Goal: Information Seeking & Learning: Understand process/instructions

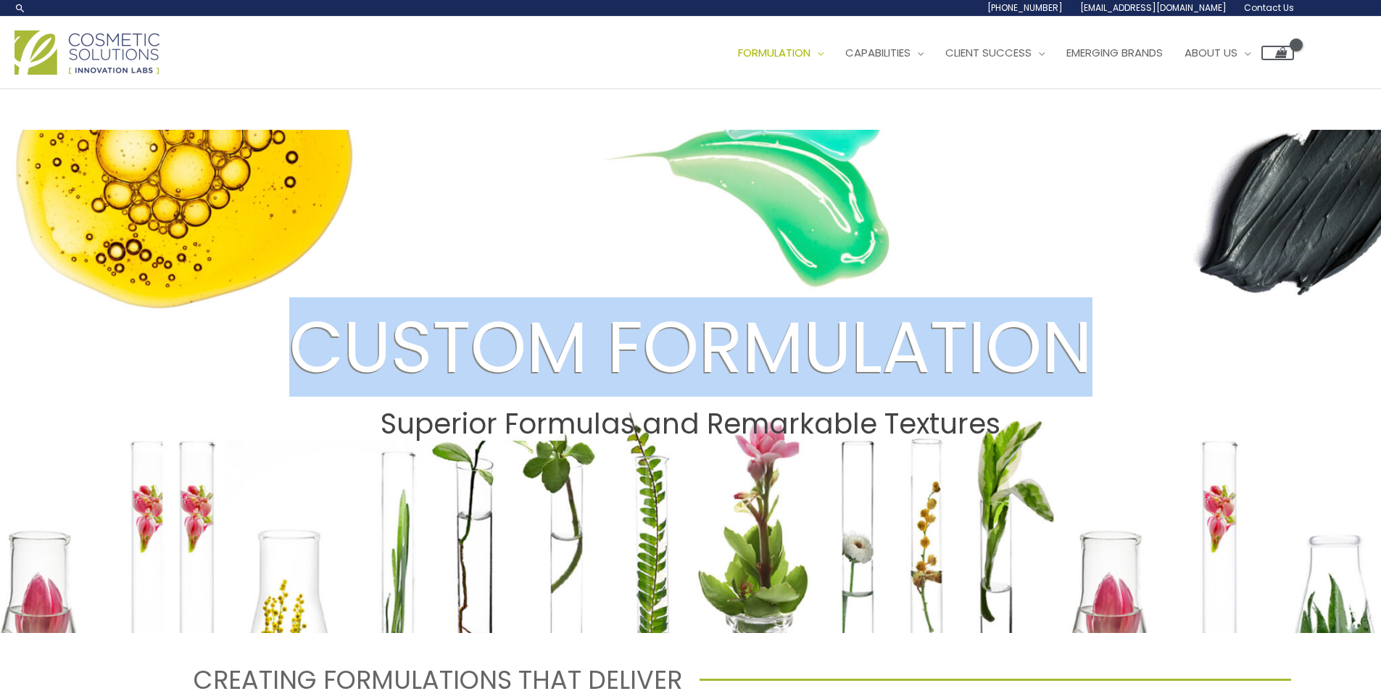
drag, startPoint x: 298, startPoint y: 351, endPoint x: 1093, endPoint y: 366, distance: 795.2
click at [1093, 366] on h2 "CUSTOM FORMULATION" at bounding box center [690, 347] width 1353 height 86
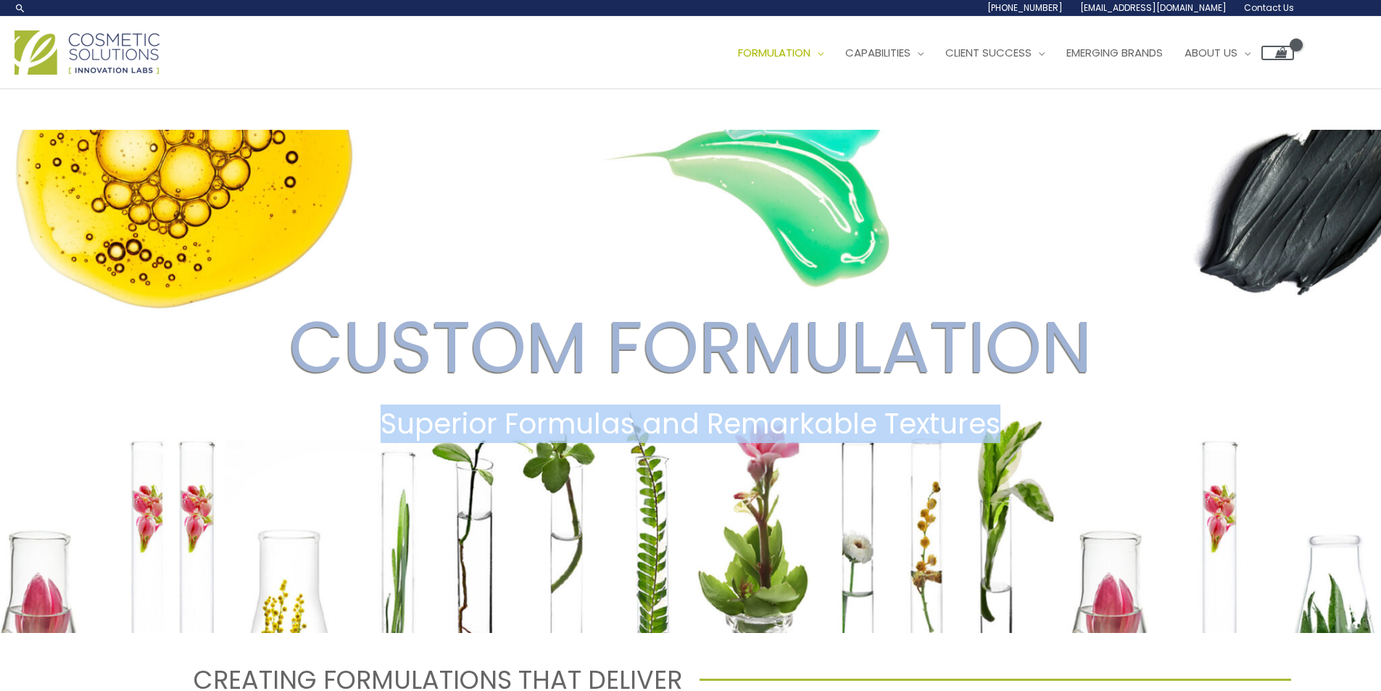
drag, startPoint x: 387, startPoint y: 427, endPoint x: 1010, endPoint y: 430, distance: 623.3
click at [1010, 430] on h2 "Superior Formulas and Remarkable Textures" at bounding box center [690, 423] width 1353 height 33
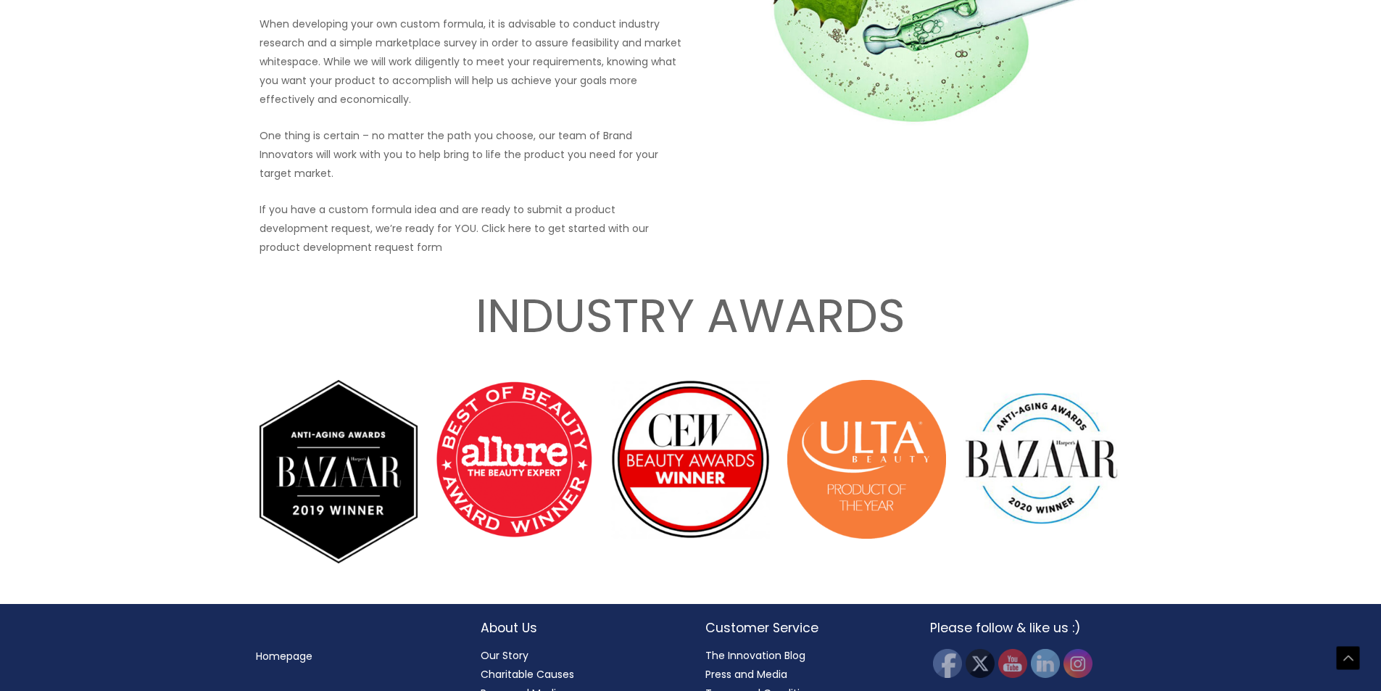
scroll to position [2029, 0]
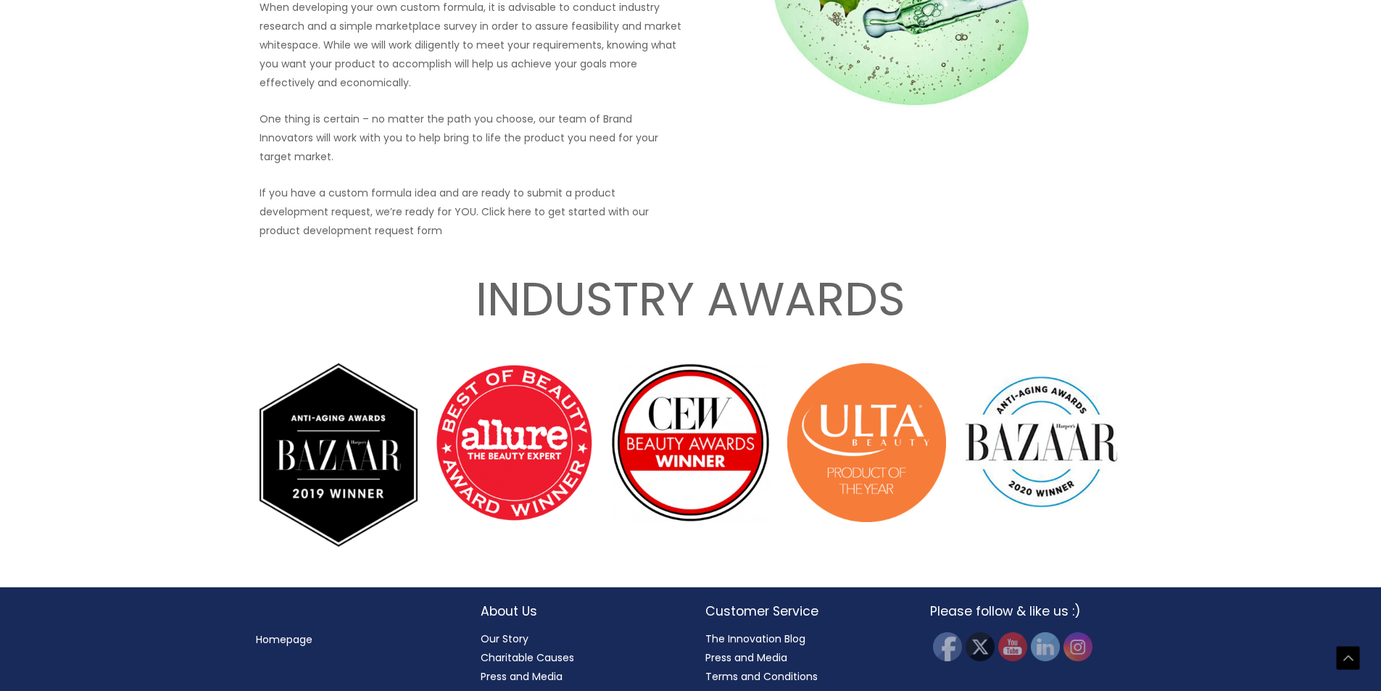
click at [494, 419] on img at bounding box center [514, 442] width 159 height 159
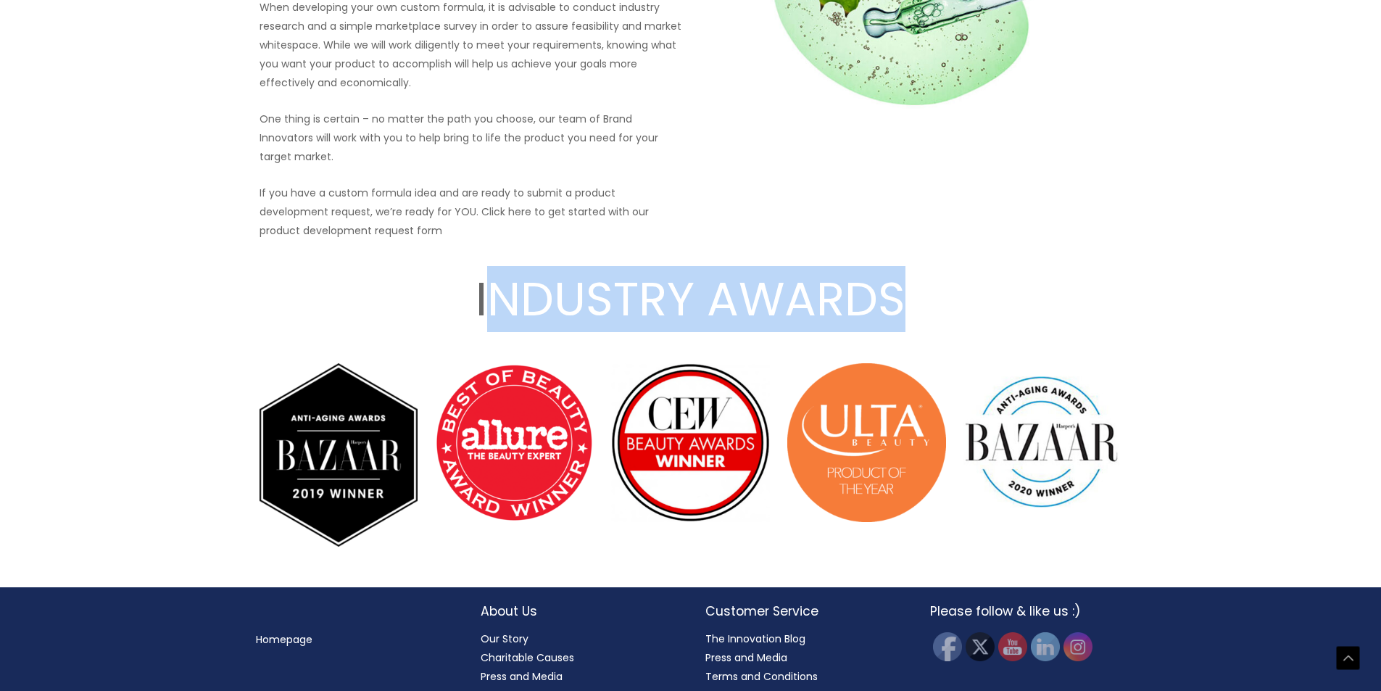
drag, startPoint x: 483, startPoint y: 286, endPoint x: 908, endPoint y: 283, distance: 425.4
click at [908, 283] on h2 "INDUSTRY AWARDS" at bounding box center [691, 300] width 870 height 62
click at [907, 284] on h2 "INDUSTRY AWARDS" at bounding box center [691, 300] width 870 height 62
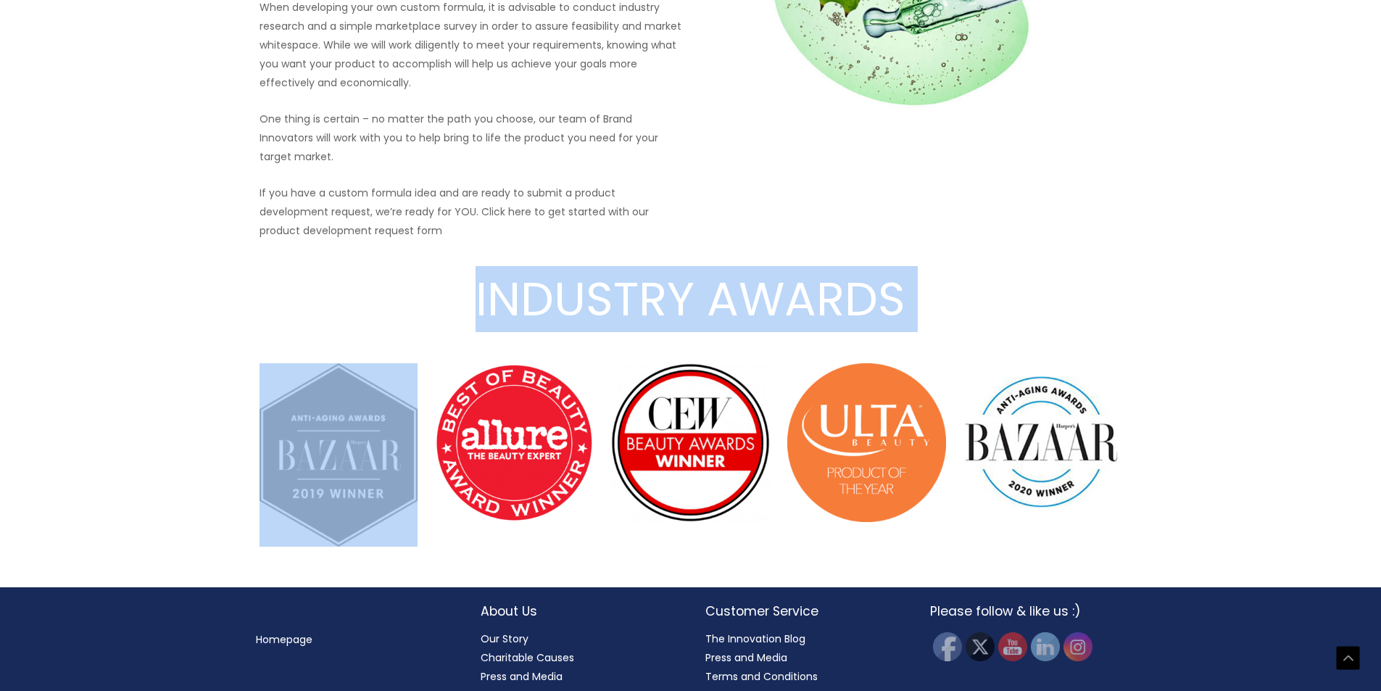
drag, startPoint x: 907, startPoint y: 285, endPoint x: 407, endPoint y: 280, distance: 500.8
click at [407, 280] on h2 "INDUSTRY AWARDS" at bounding box center [691, 300] width 870 height 62
click at [475, 280] on h2 "INDUSTRY AWARDS" at bounding box center [691, 300] width 870 height 62
drag, startPoint x: 475, startPoint y: 280, endPoint x: 876, endPoint y: 280, distance: 400.8
click at [970, 308] on h2 "INDUSTRY AWARDS" at bounding box center [691, 300] width 870 height 62
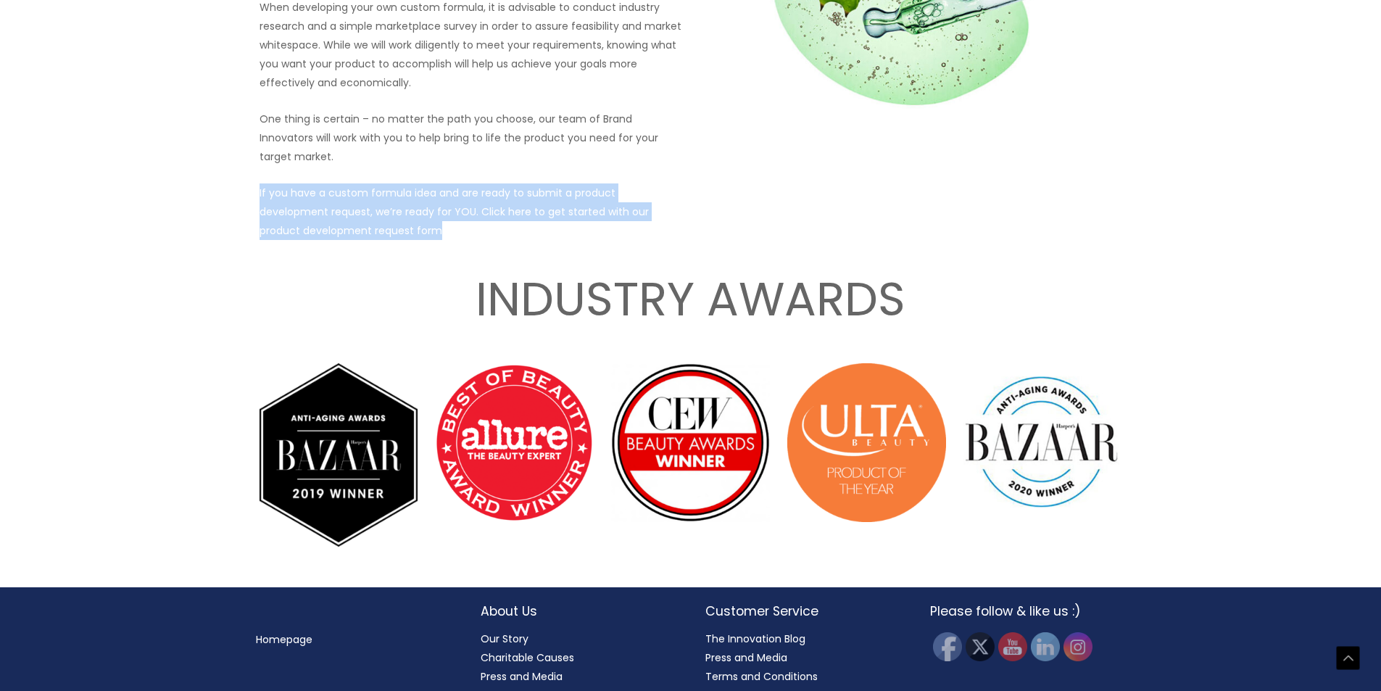
drag, startPoint x: 444, startPoint y: 215, endPoint x: 195, endPoint y: 170, distance: 252.5
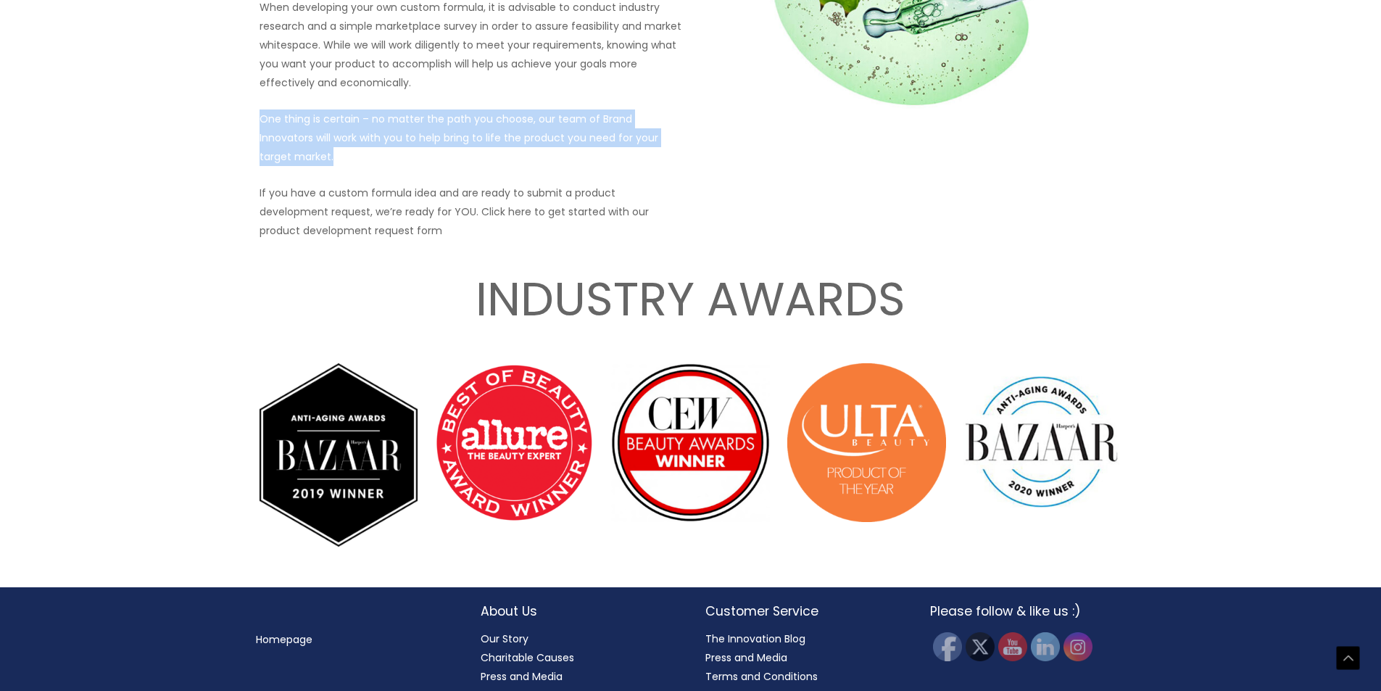
drag, startPoint x: 262, startPoint y: 120, endPoint x: 696, endPoint y: 140, distance: 434.5
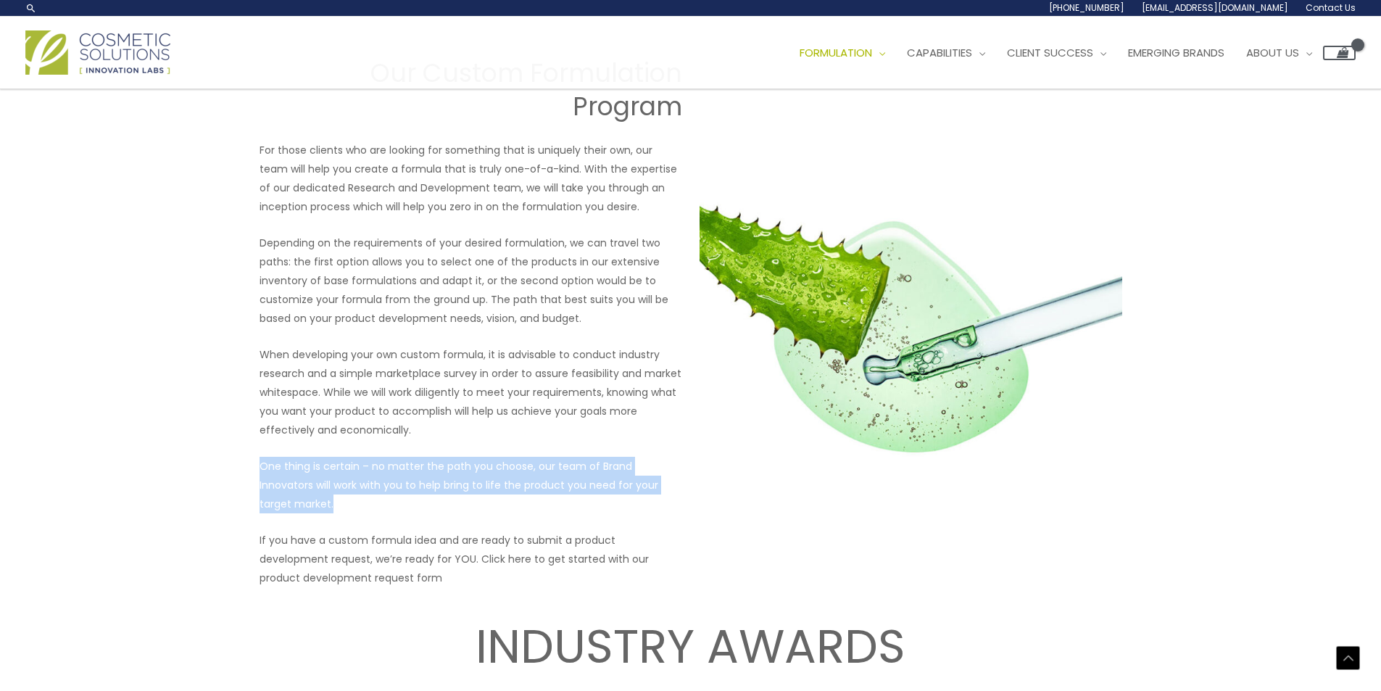
scroll to position [1667, 0]
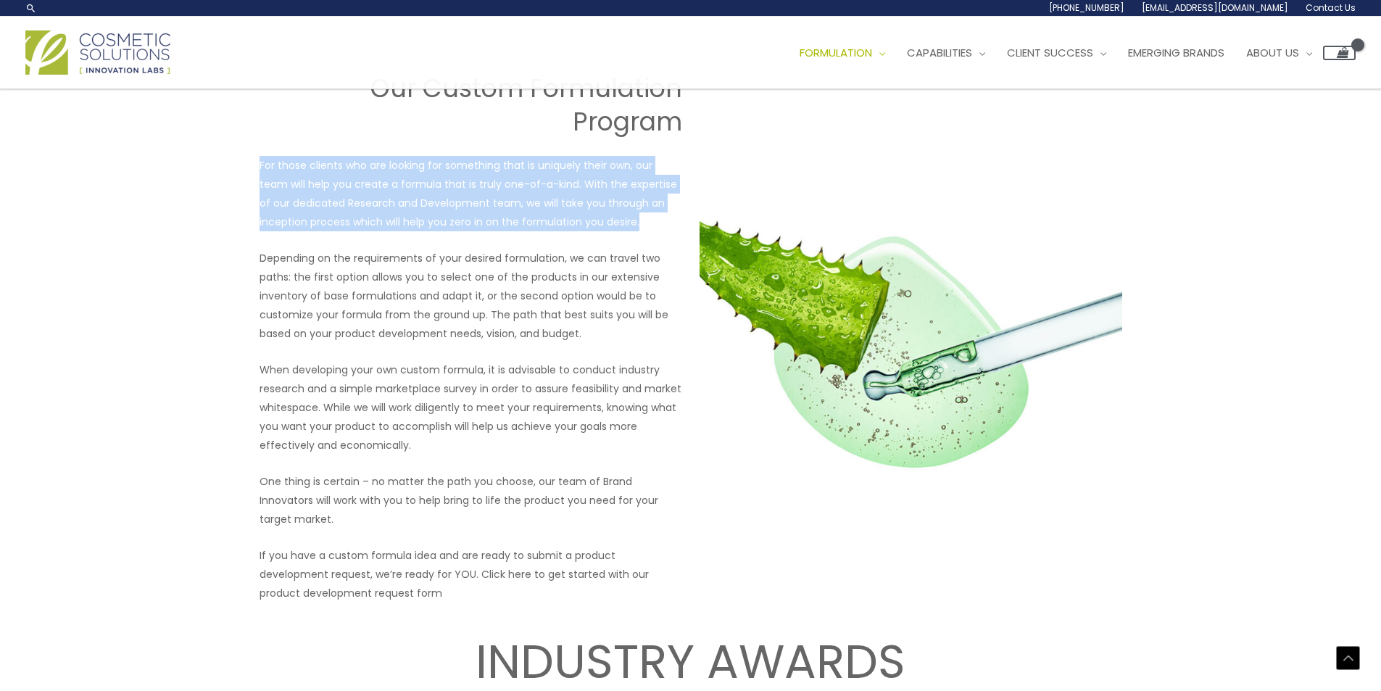
drag, startPoint x: 259, startPoint y: 165, endPoint x: 666, endPoint y: 219, distance: 410.2
click at [666, 219] on p "For those clients who are looking for something that is uniquely their own, our…" at bounding box center [470, 193] width 423 height 75
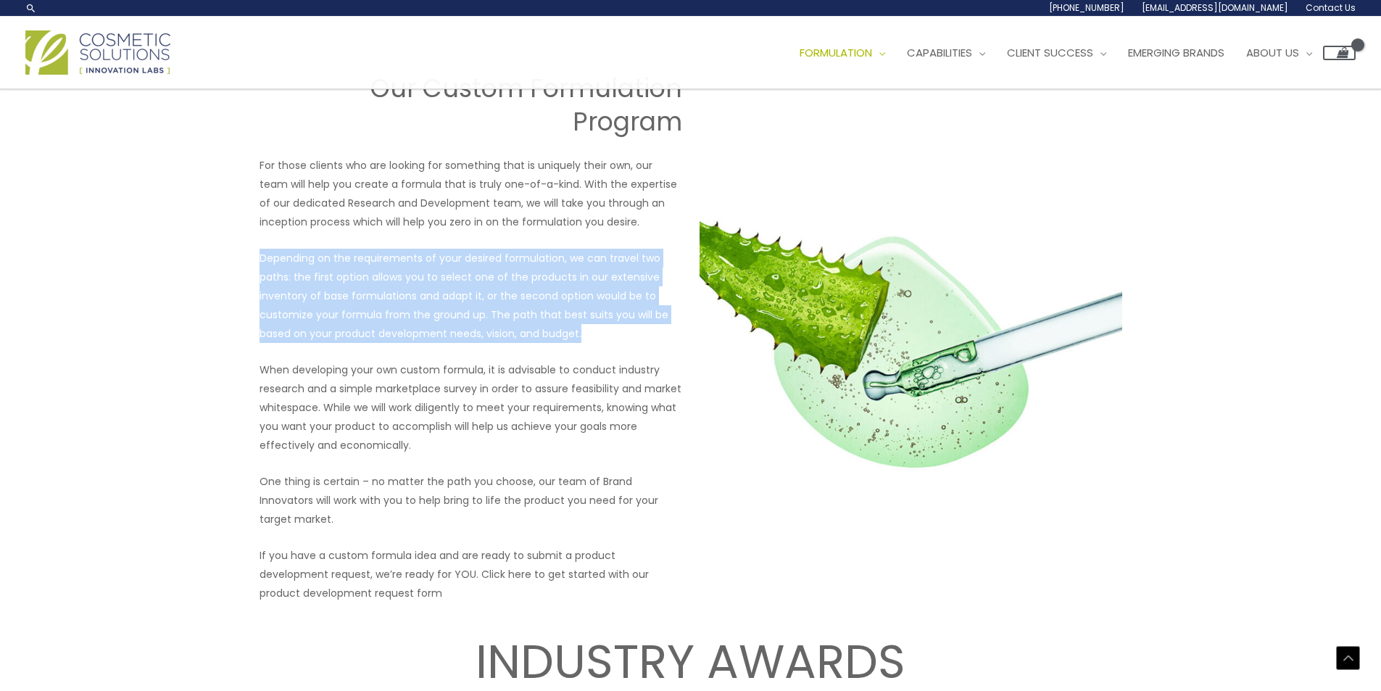
drag, startPoint x: 592, startPoint y: 335, endPoint x: 217, endPoint y: 259, distance: 383.0
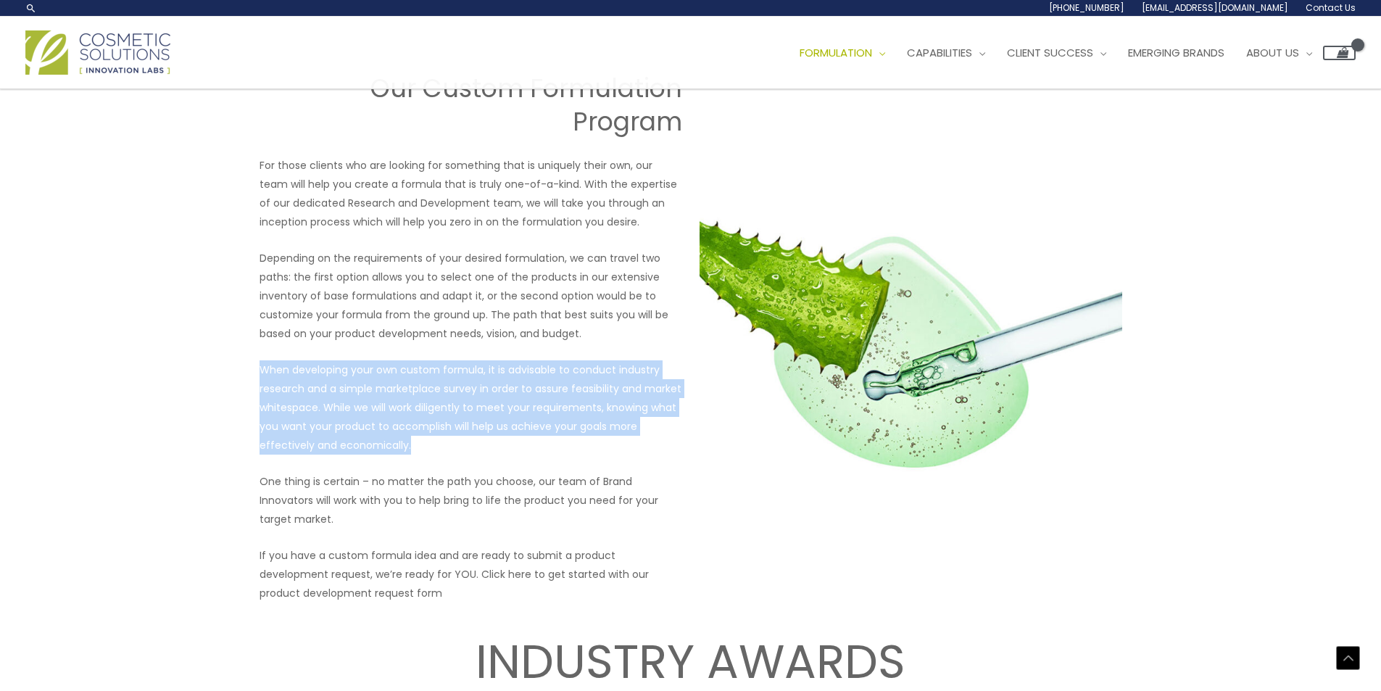
drag, startPoint x: 263, startPoint y: 372, endPoint x: 407, endPoint y: 441, distance: 160.1
click at [407, 441] on p "When developing your own custom formula, it is advisable to conduct industry re…" at bounding box center [470, 407] width 423 height 94
click at [408, 451] on p "When developing your own custom formula, it is advisable to conduct industry re…" at bounding box center [470, 407] width 423 height 94
drag, startPoint x: 408, startPoint y: 451, endPoint x: 246, endPoint y: 374, distance: 179.6
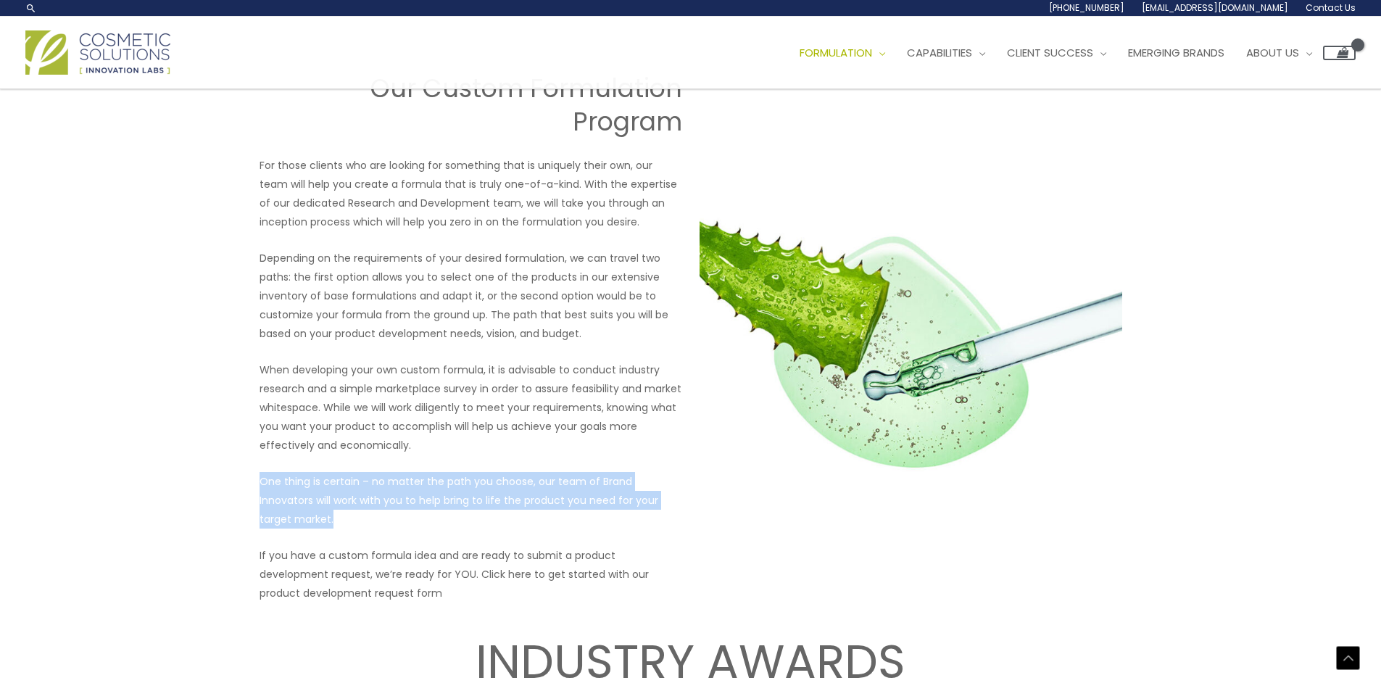
drag, startPoint x: 688, startPoint y: 507, endPoint x: 255, endPoint y: 478, distance: 434.3
click at [256, 478] on div "Our Custom Formulation Program For those clients who are looking for something …" at bounding box center [691, 337] width 870 height 530
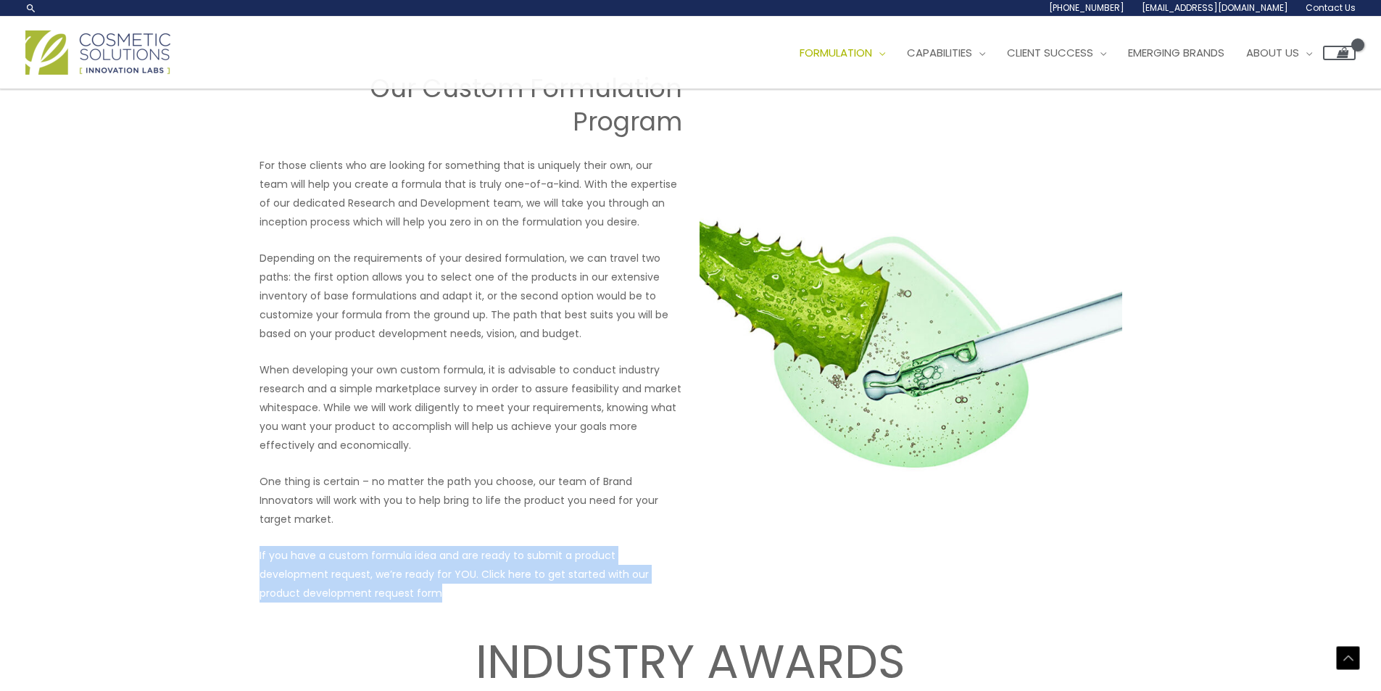
drag, startPoint x: 445, startPoint y: 583, endPoint x: 259, endPoint y: 539, distance: 191.3
click at [259, 546] on p "If you have a custom formula idea and are ready to submit a product development…" at bounding box center [470, 574] width 423 height 57
click at [897, 398] on img at bounding box center [910, 337] width 423 height 315
